Goal: Information Seeking & Learning: Check status

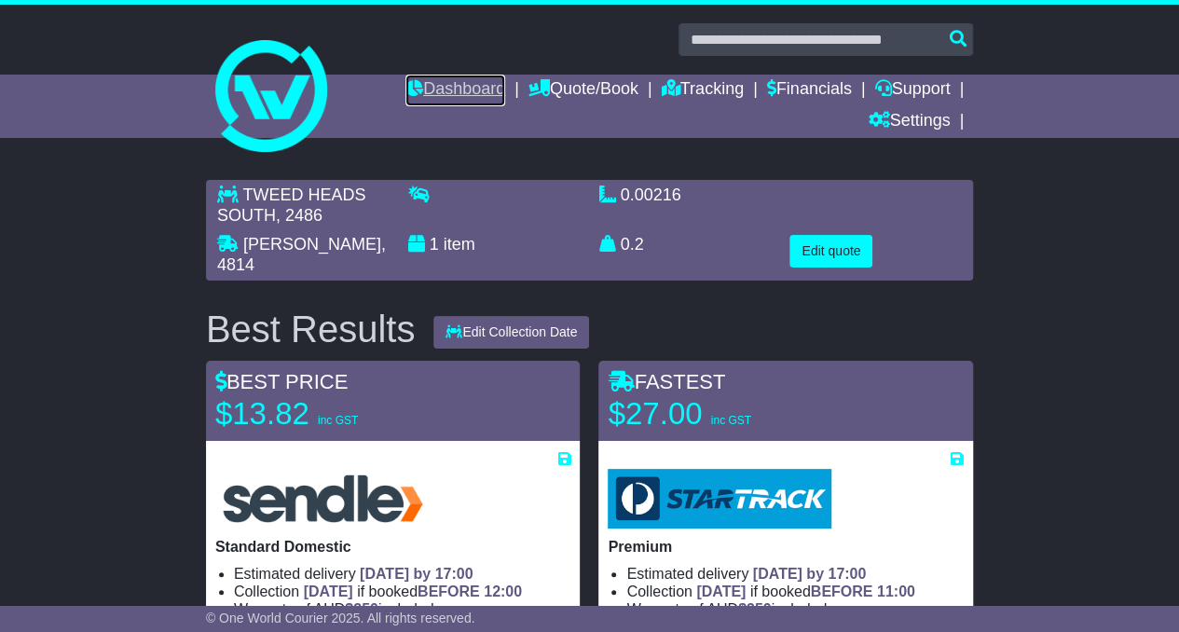
click at [452, 85] on link "Dashboard" at bounding box center [456, 91] width 100 height 32
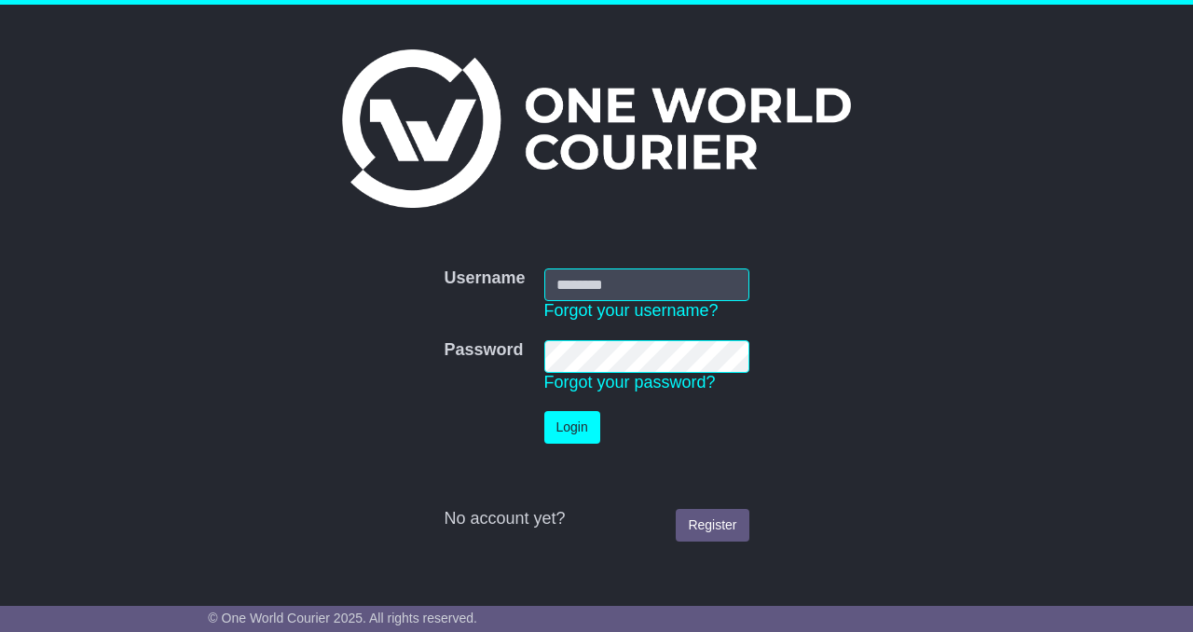
type input "**********"
click at [576, 415] on button "Login" at bounding box center [572, 427] width 56 height 33
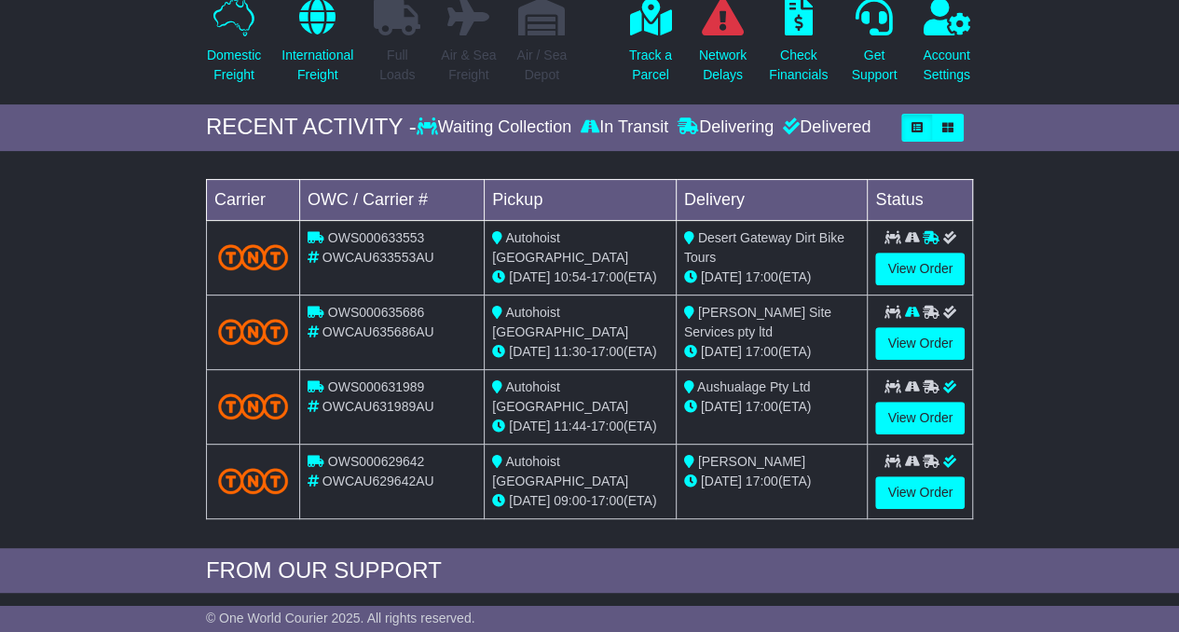
scroll to position [225, 0]
click at [921, 266] on link "View Order" at bounding box center [919, 268] width 89 height 33
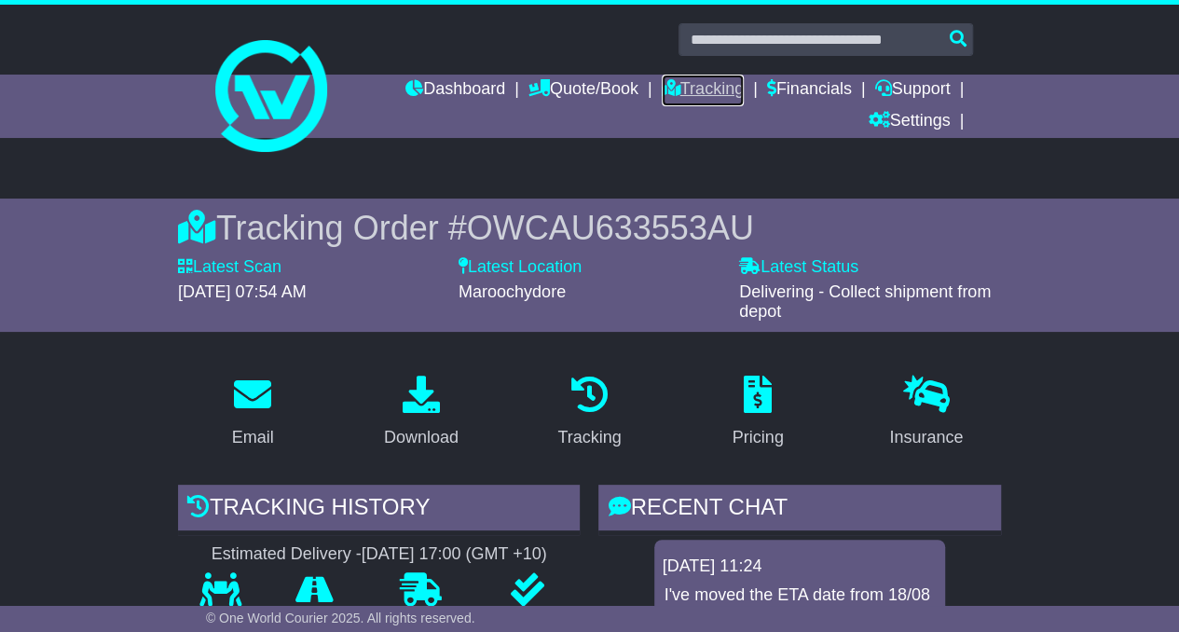
click at [667, 96] on link "Tracking" at bounding box center [703, 91] width 82 height 32
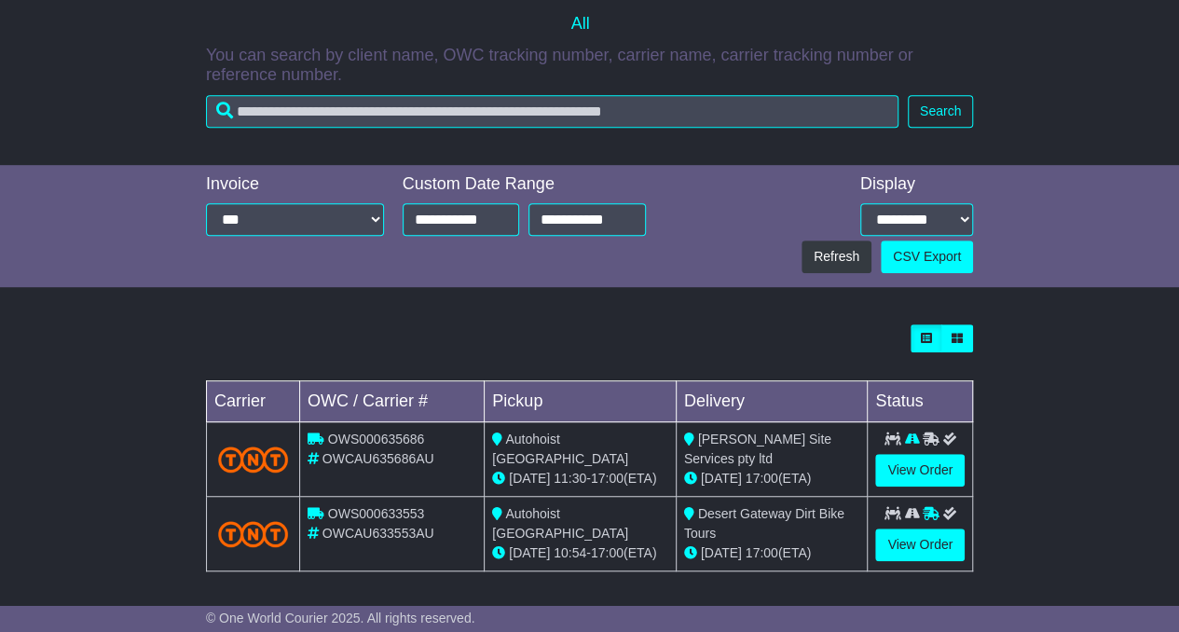
scroll to position [425, 0]
click at [921, 462] on link "View Order" at bounding box center [919, 469] width 89 height 33
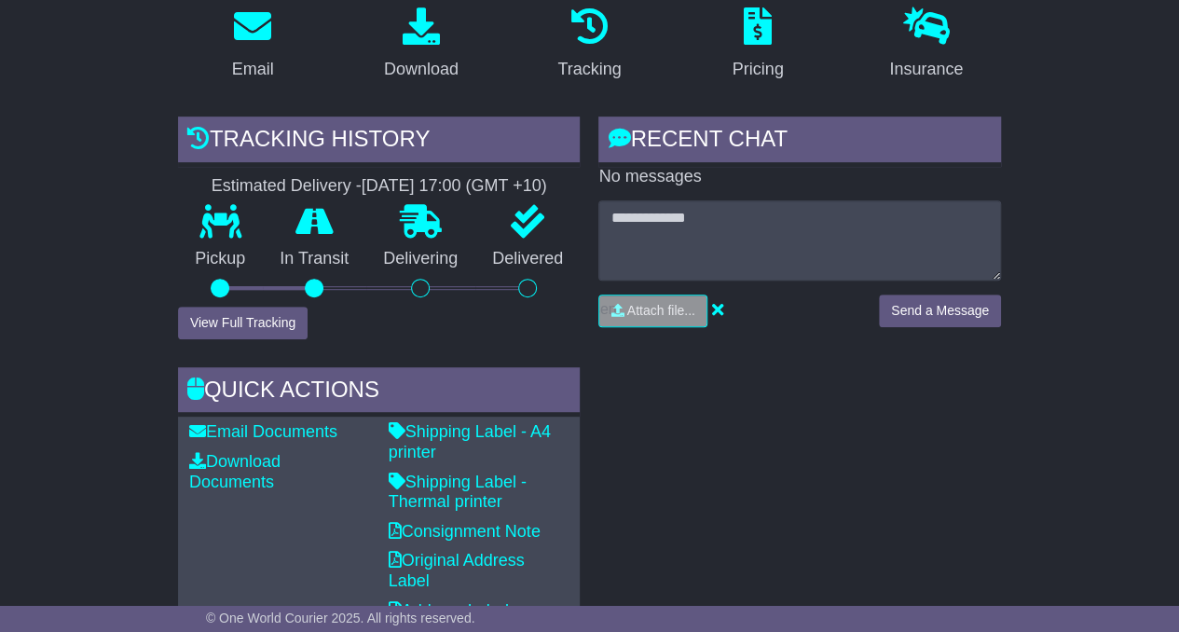
scroll to position [332, 0]
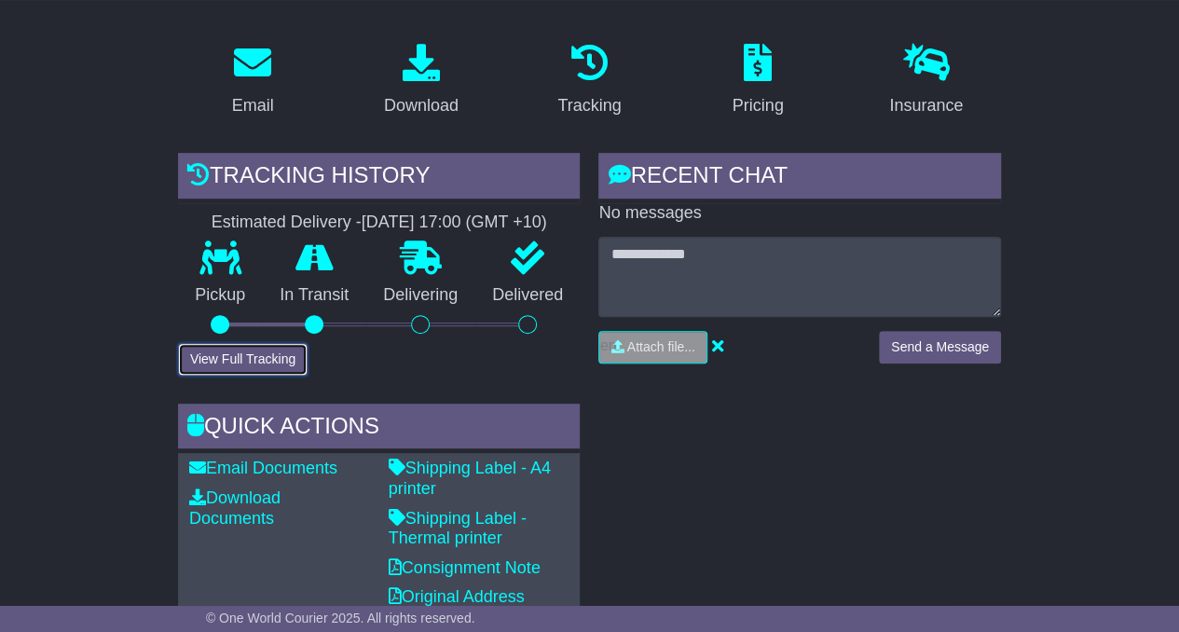
click at [242, 353] on button "View Full Tracking" at bounding box center [243, 359] width 130 height 33
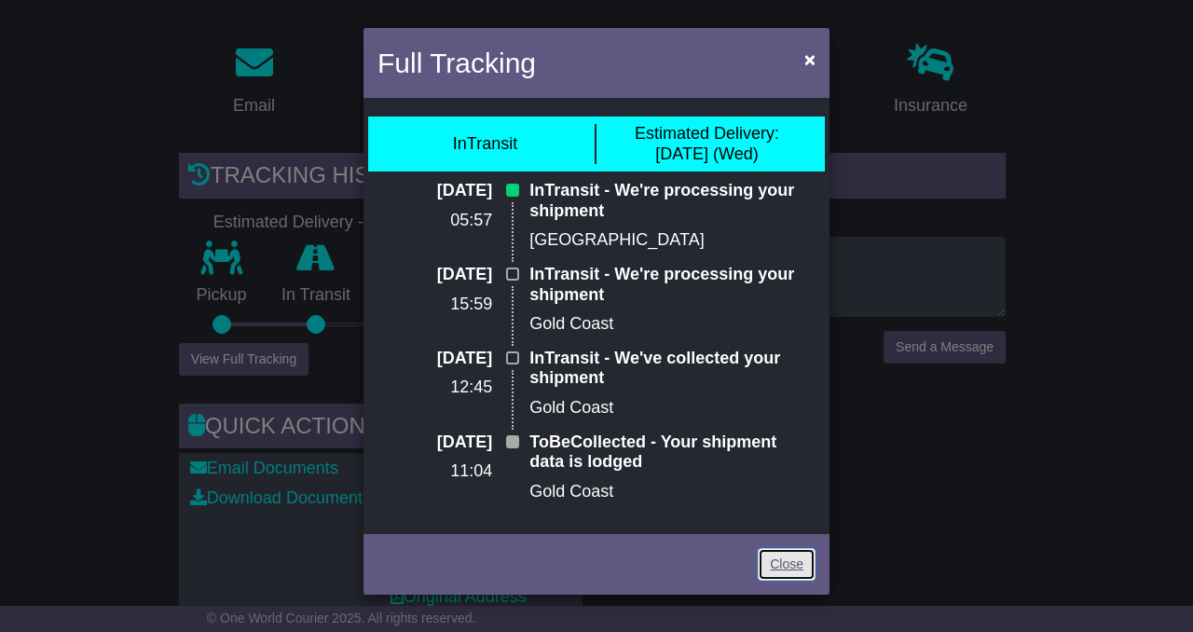
click at [785, 563] on link "Close" at bounding box center [787, 564] width 58 height 33
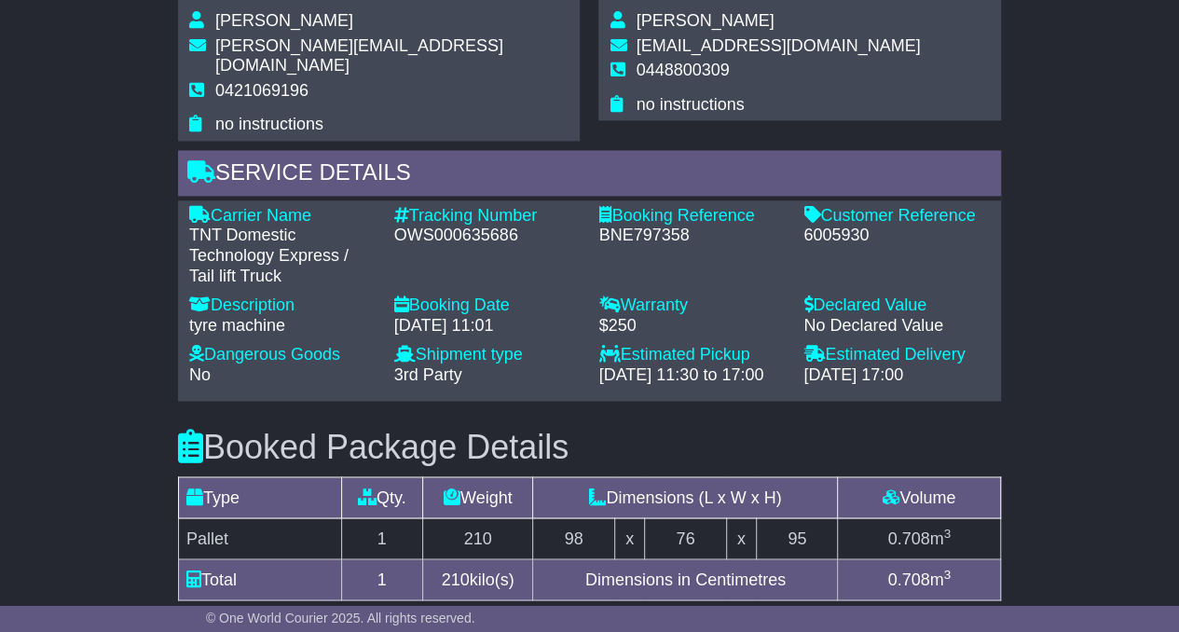
scroll to position [1281, 0]
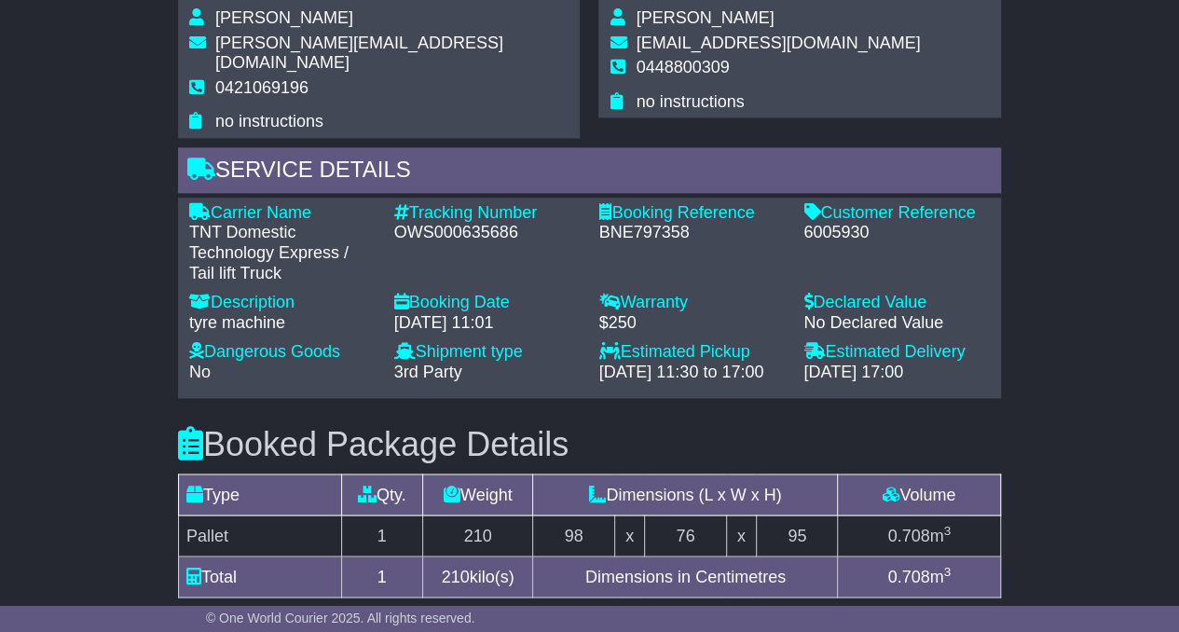
click at [480, 223] on div "OWS000635686" at bounding box center [487, 233] width 186 height 21
copy div "OWS000635686"
click at [80, 184] on div "Email Download Tracking Pricing Insurance" at bounding box center [589, 52] width 1179 height 1946
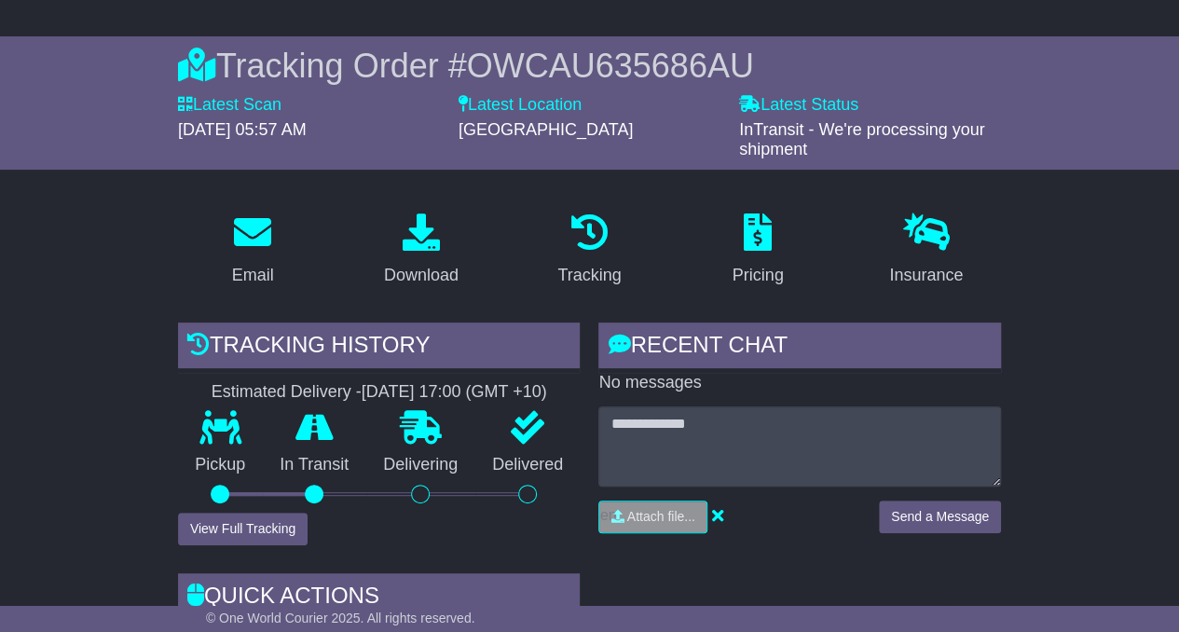
scroll to position [0, 0]
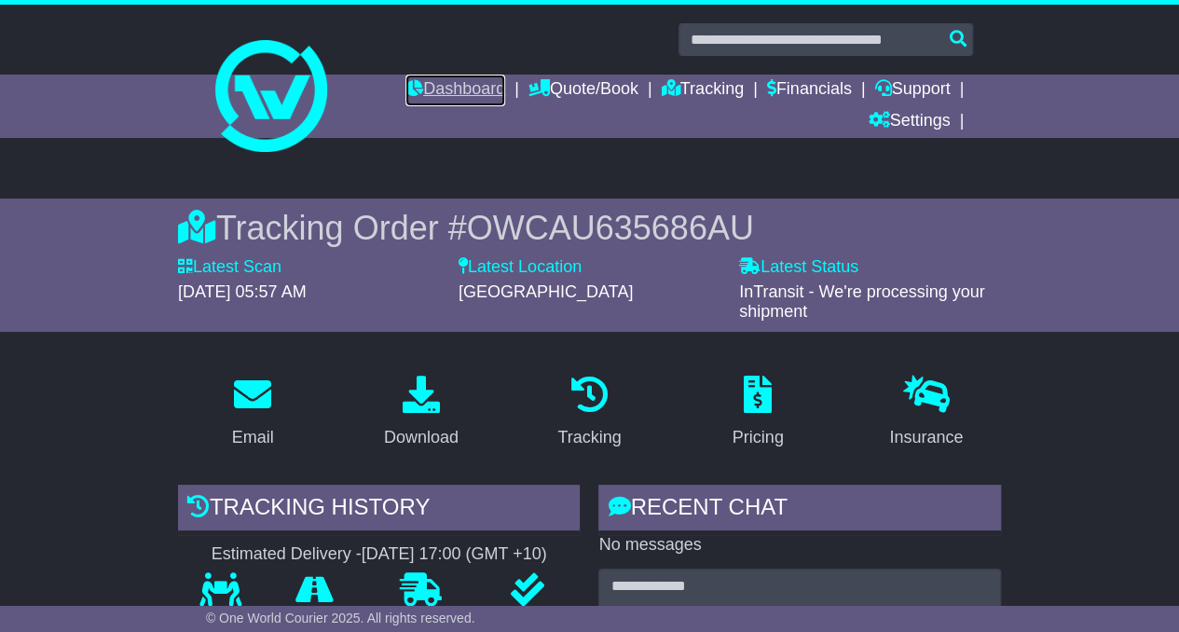
click at [448, 87] on link "Dashboard" at bounding box center [456, 91] width 100 height 32
